Goal: Navigation & Orientation: Find specific page/section

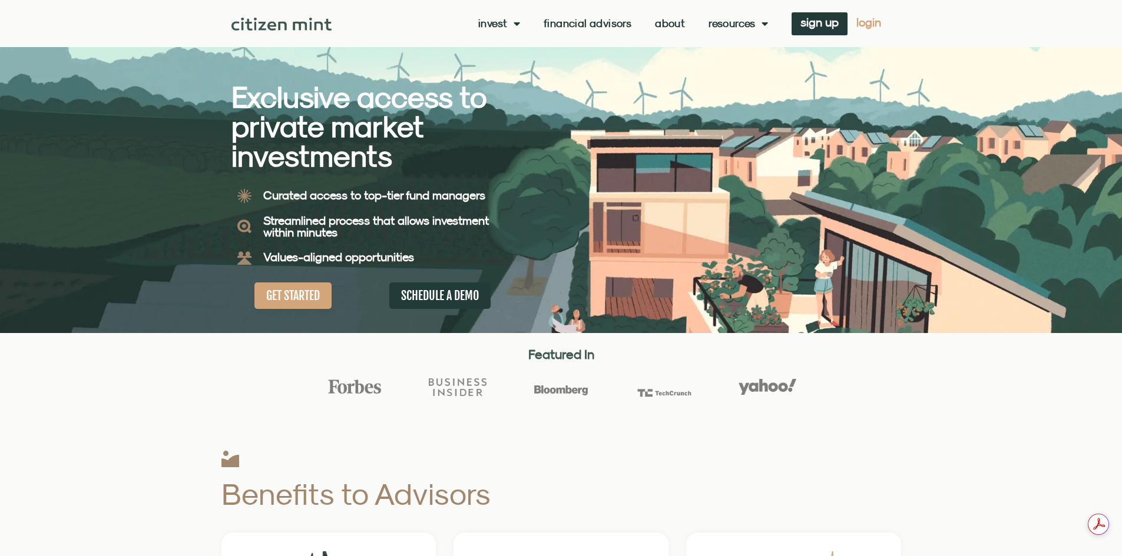
click at [866, 23] on span "login" at bounding box center [868, 22] width 25 height 8
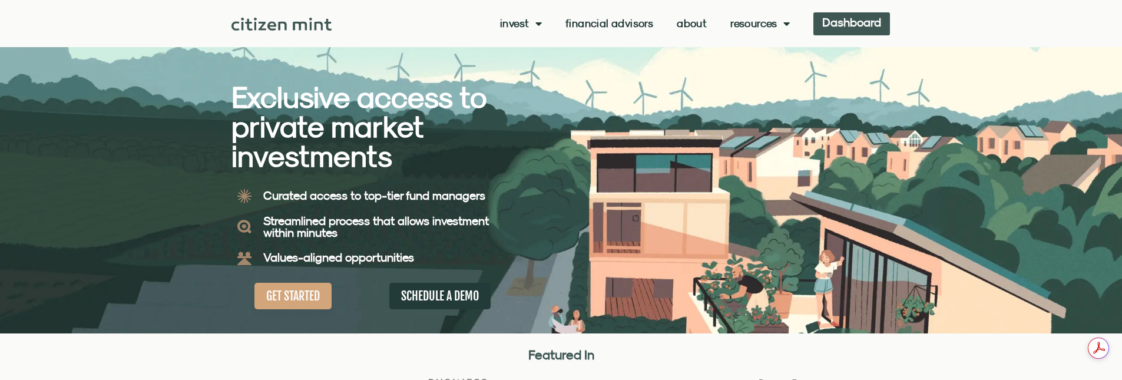
click at [867, 22] on link "Dashboard" at bounding box center [851, 23] width 77 height 23
